Goal: Find specific page/section: Find specific page/section

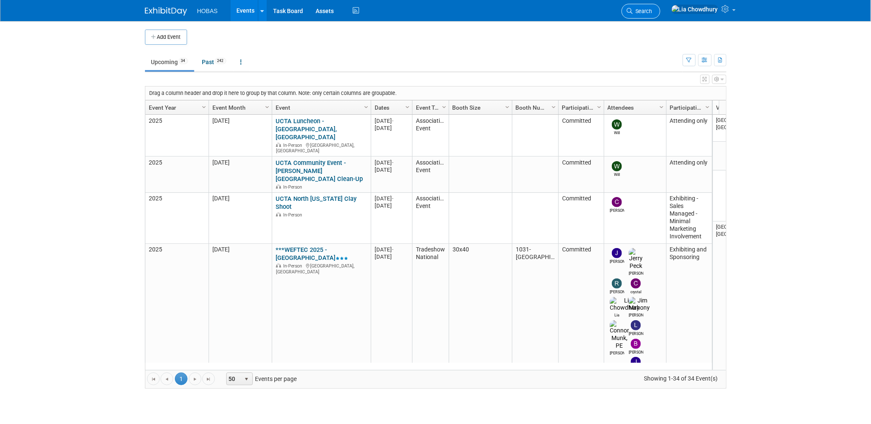
click at [652, 11] on span "Search" at bounding box center [642, 11] width 19 height 6
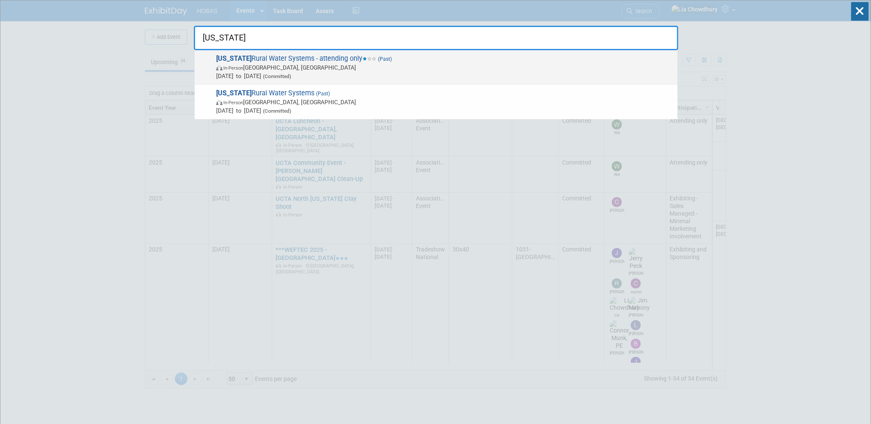
type input "[US_STATE]"
click at [302, 72] on span "[DATE] to [DATE] (Committed)" at bounding box center [444, 76] width 457 height 8
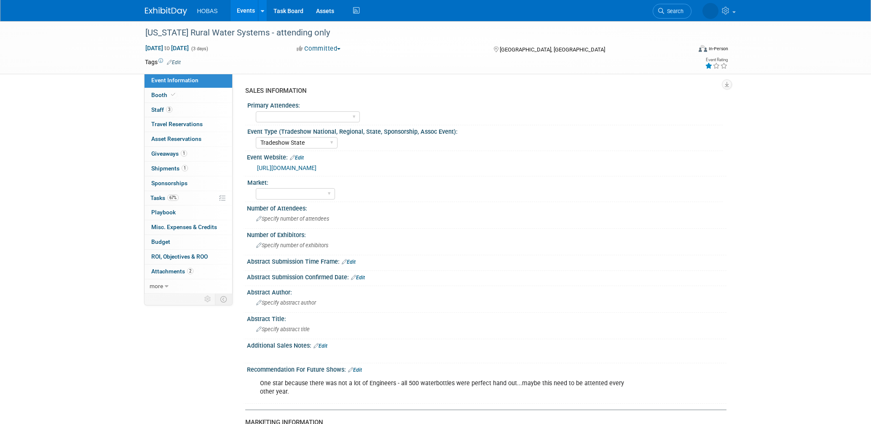
select select "Tradeshow State"
select select "Attending only"
click at [167, 97] on span "Booth" at bounding box center [164, 94] width 26 height 7
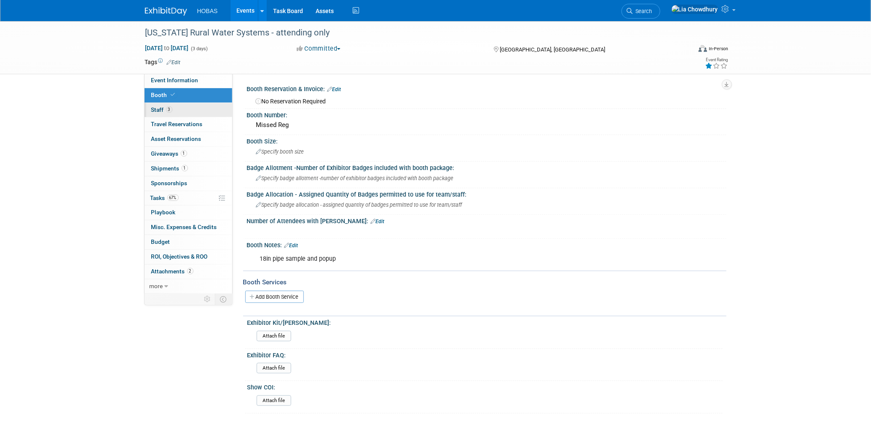
click at [173, 110] on link "3 Staff 3" at bounding box center [189, 110] width 88 height 14
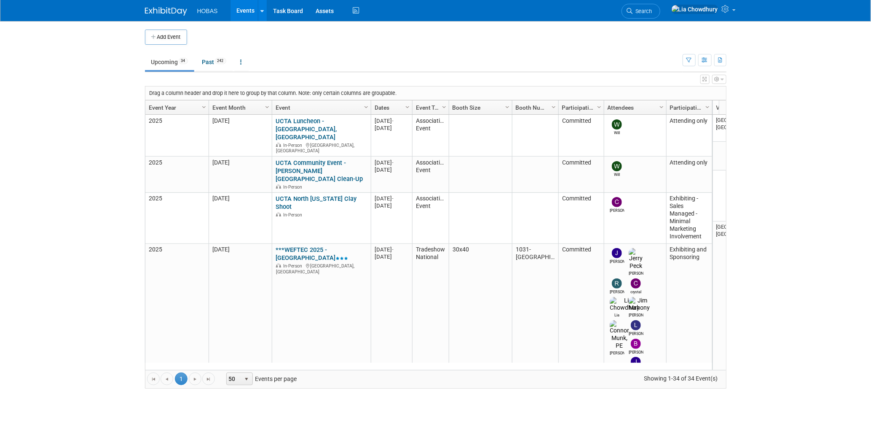
click at [652, 10] on span "Search" at bounding box center [642, 11] width 19 height 6
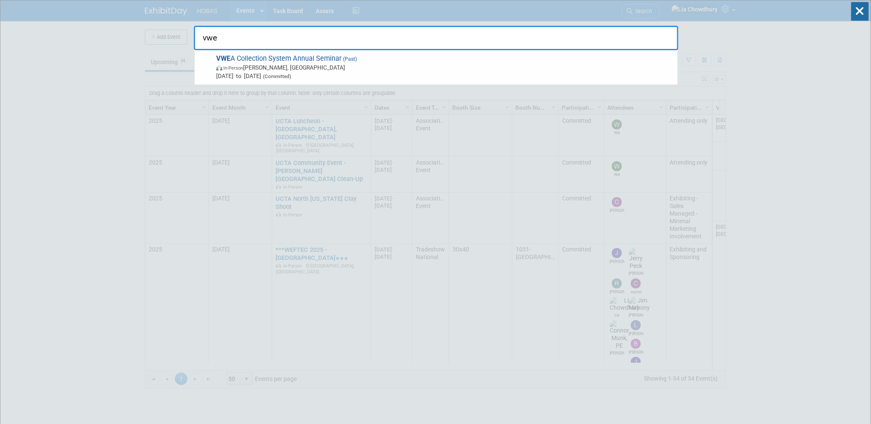
type input "vwe"
